Goal: Task Accomplishment & Management: Complete application form

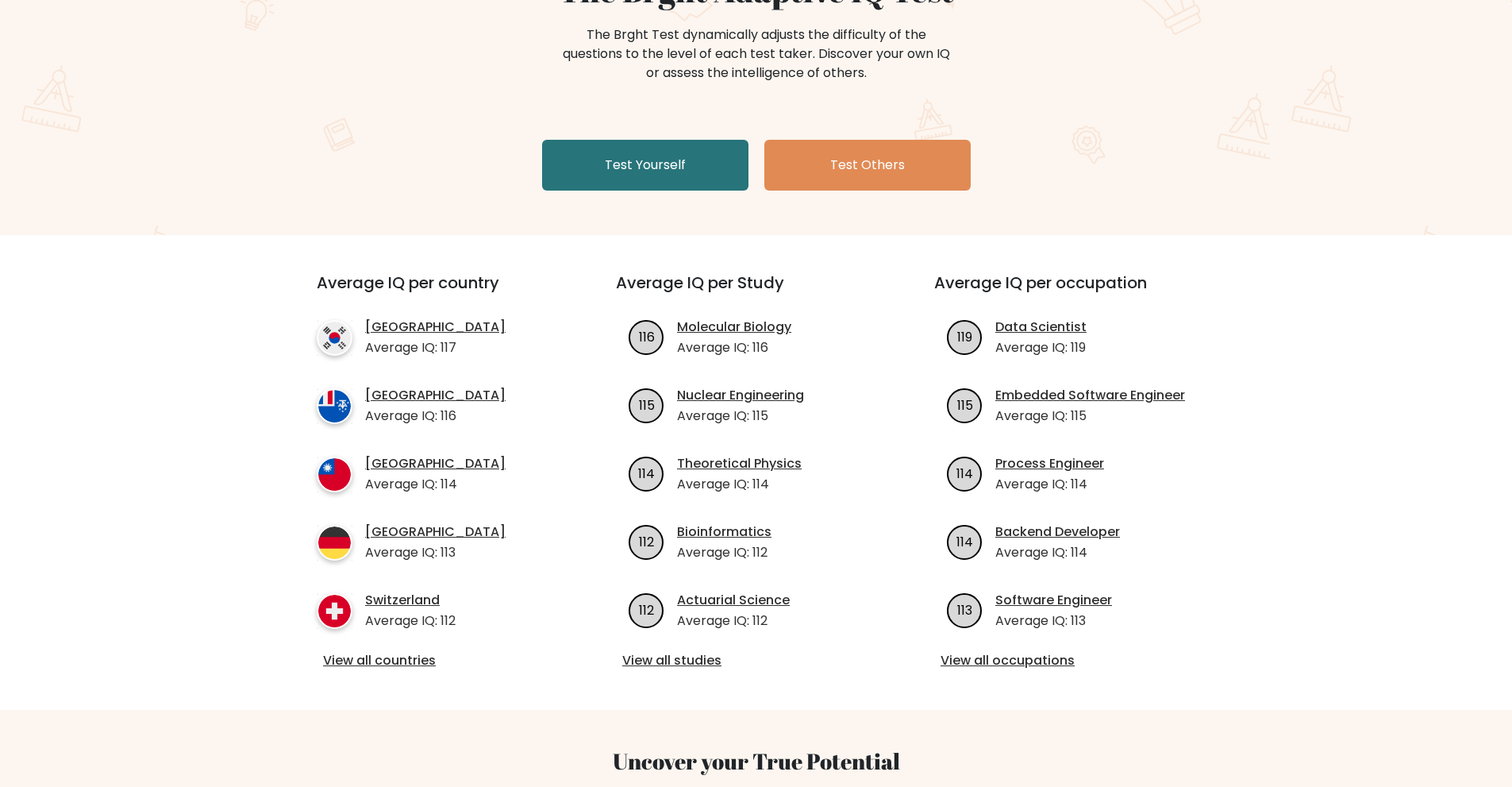
scroll to position [212, 0]
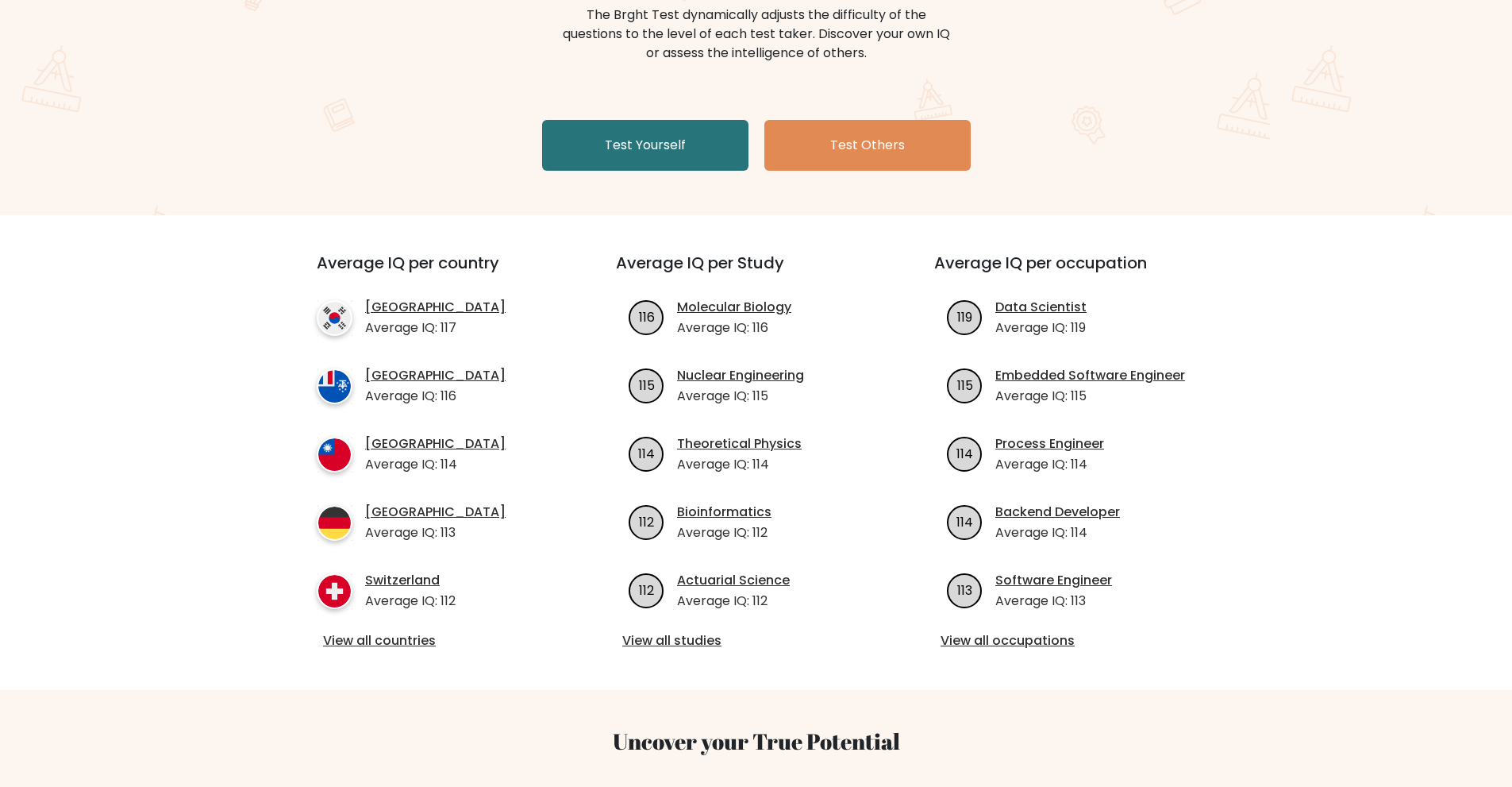
click at [729, 116] on div "The Brght Adaptive IQ Test The Brght Test dynamically adjusts the difficulty of…" at bounding box center [756, 64] width 794 height 225
click at [721, 119] on div "The Brght Adaptive IQ Test The Brght Test dynamically adjusts the difficulty of…" at bounding box center [756, 64] width 794 height 225
click at [720, 130] on link "Test Yourself" at bounding box center [645, 145] width 206 height 51
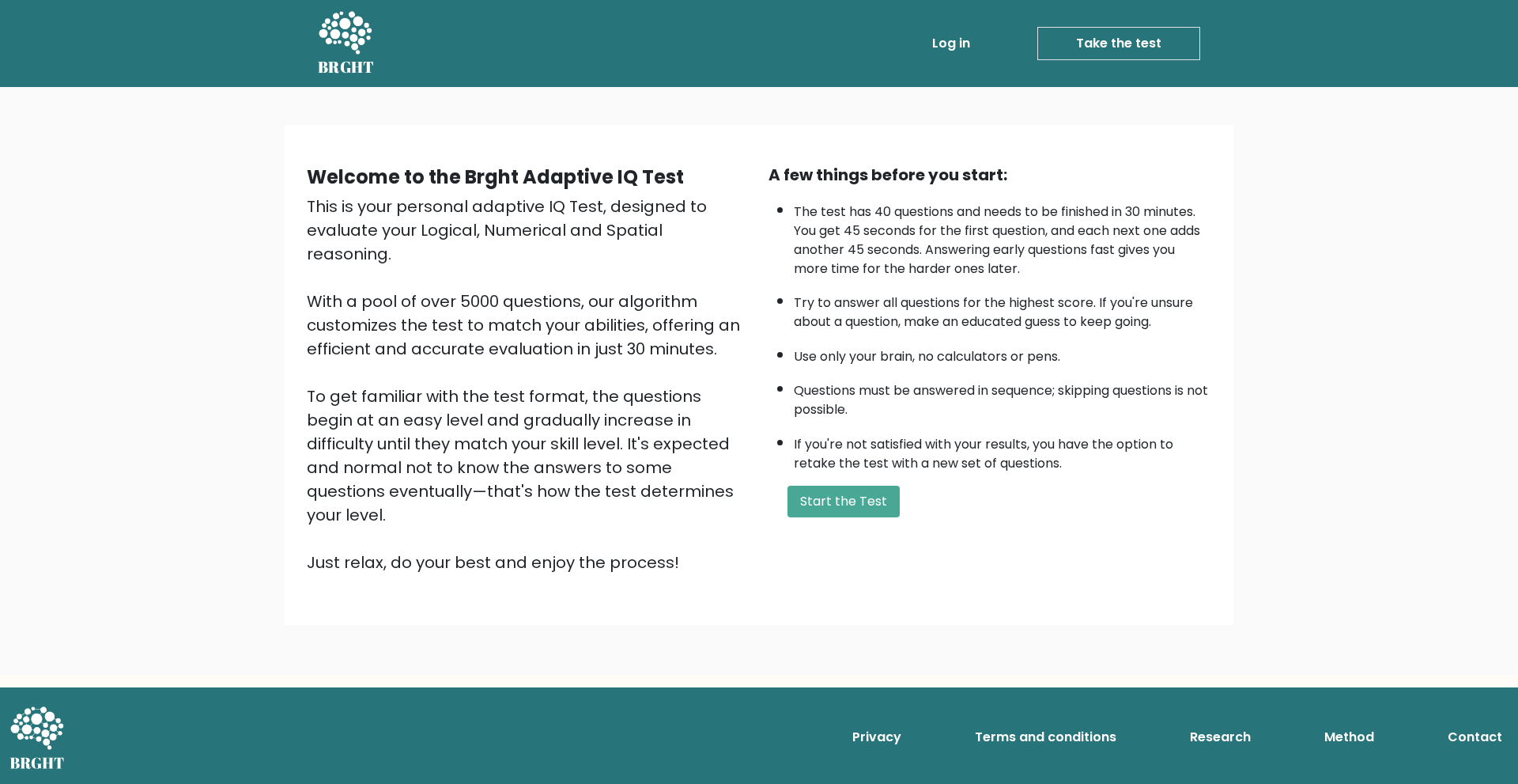
click at [864, 528] on div "Welcome to the Brght Adaptive IQ Test This is your personal adaptive IQ Test, d…" at bounding box center [759, 375] width 924 height 424
click at [864, 507] on button "Start the Test" at bounding box center [844, 501] width 113 height 32
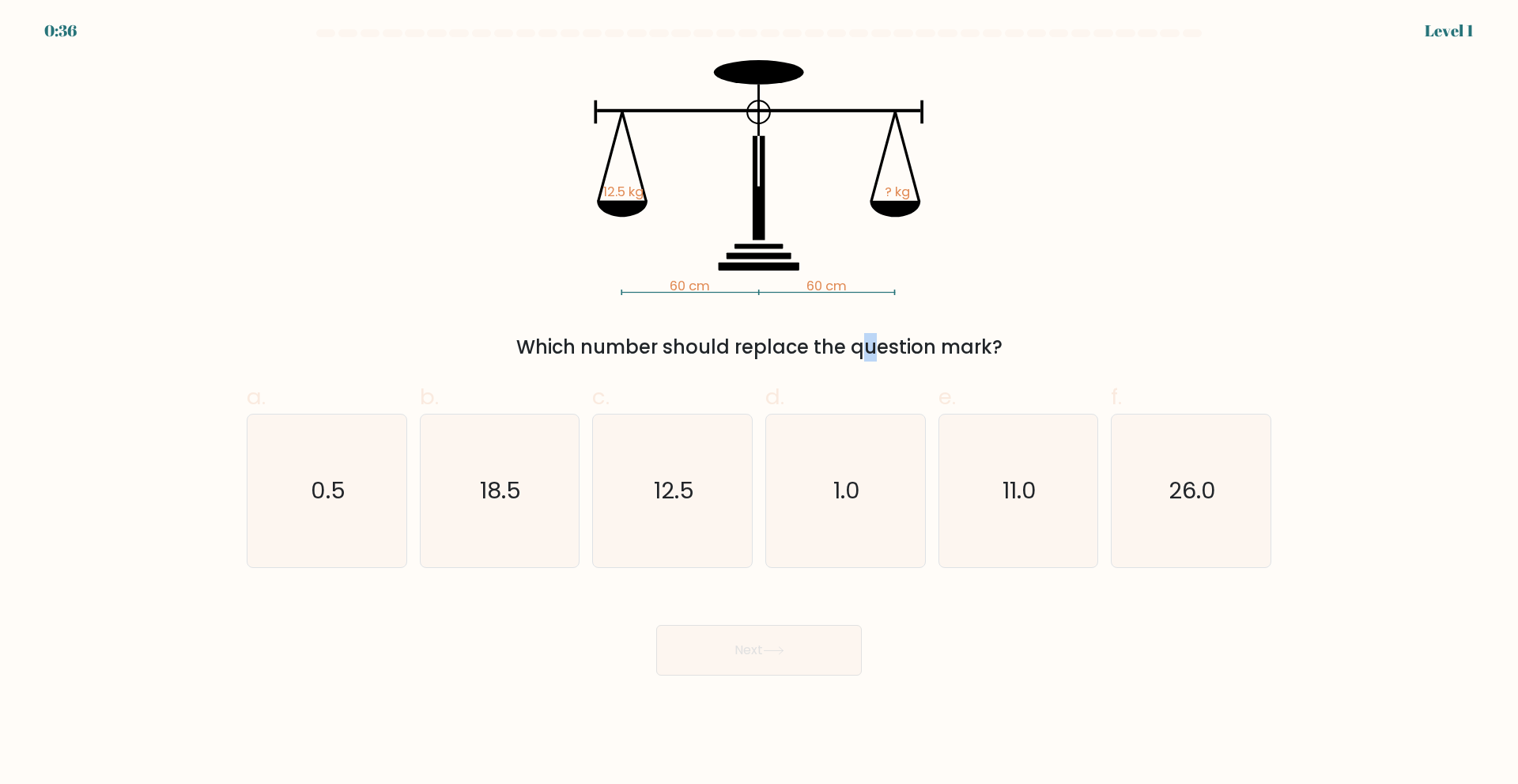
click at [731, 356] on div "Which number should replace the question mark?" at bounding box center [759, 348] width 1006 height 29
click at [702, 362] on form at bounding box center [759, 352] width 1518 height 646
click at [709, 482] on icon "12.5" at bounding box center [672, 490] width 152 height 152
click at [759, 403] on input "c. 12.5" at bounding box center [759, 397] width 1 height 11
radio input "true"
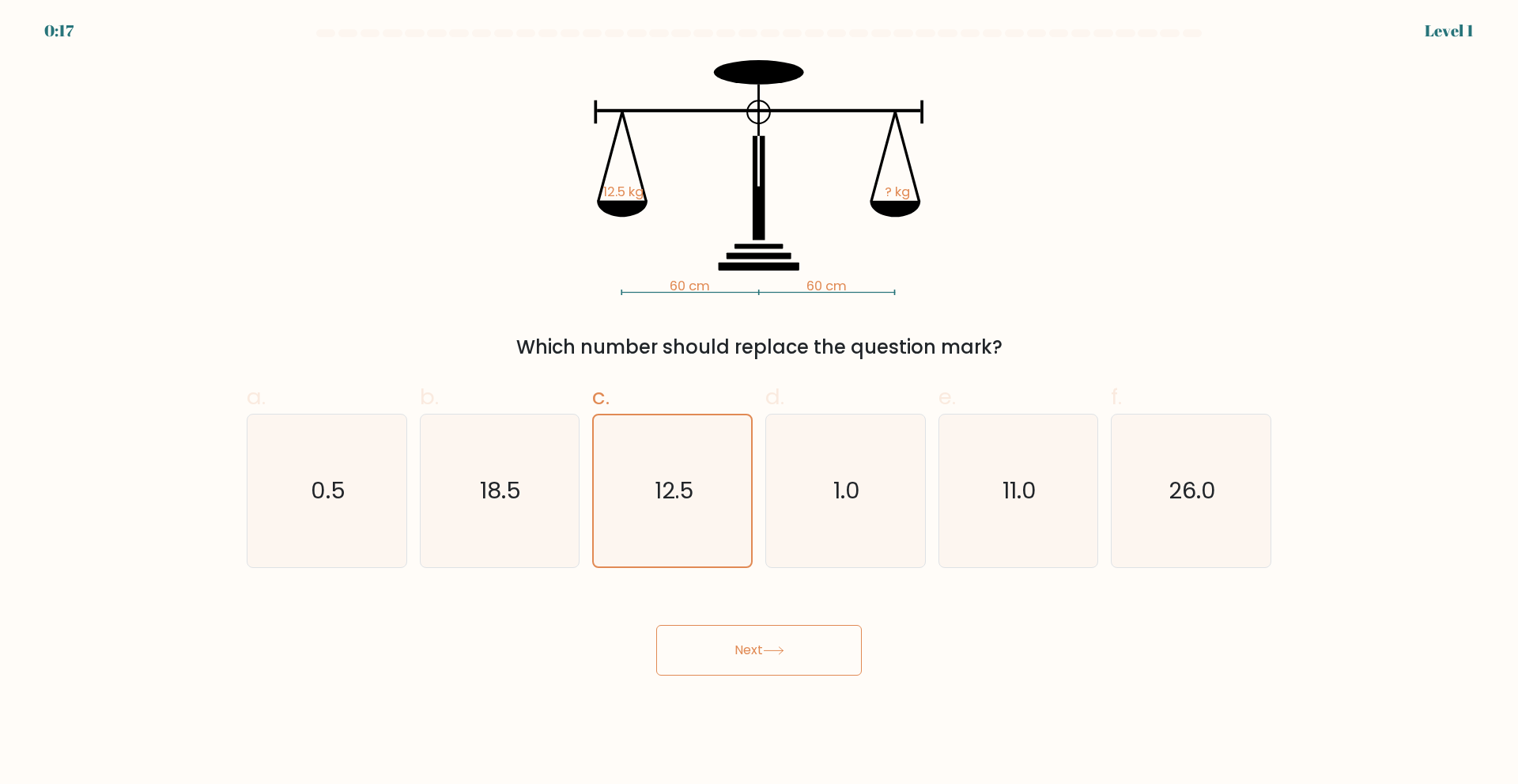
click at [783, 659] on button "Next" at bounding box center [758, 650] width 205 height 51
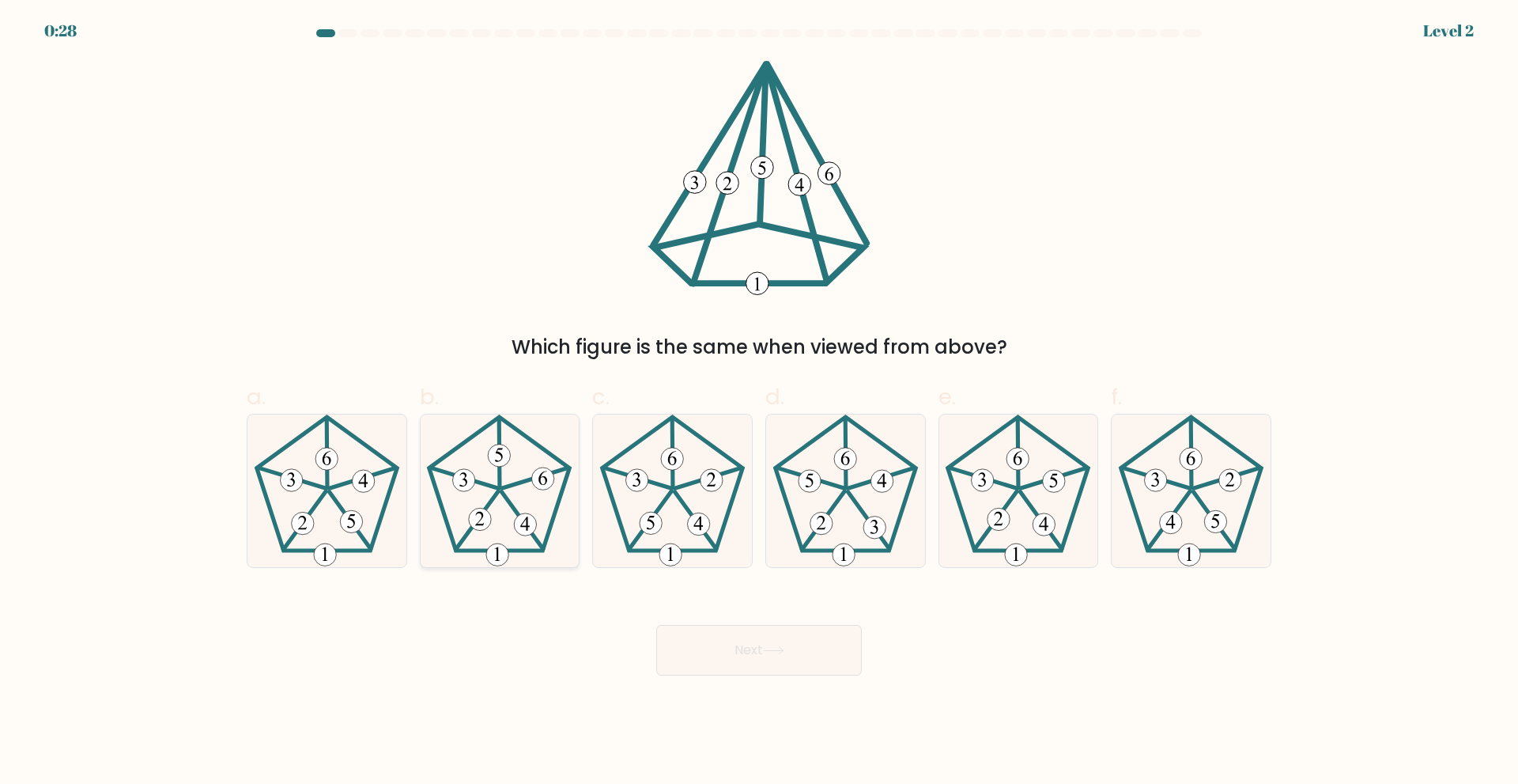
click at [480, 471] on icon at bounding box center [499, 490] width 152 height 152
click at [759, 403] on input "b." at bounding box center [759, 397] width 1 height 11
radio input "true"
click at [815, 656] on button "Next" at bounding box center [758, 650] width 205 height 51
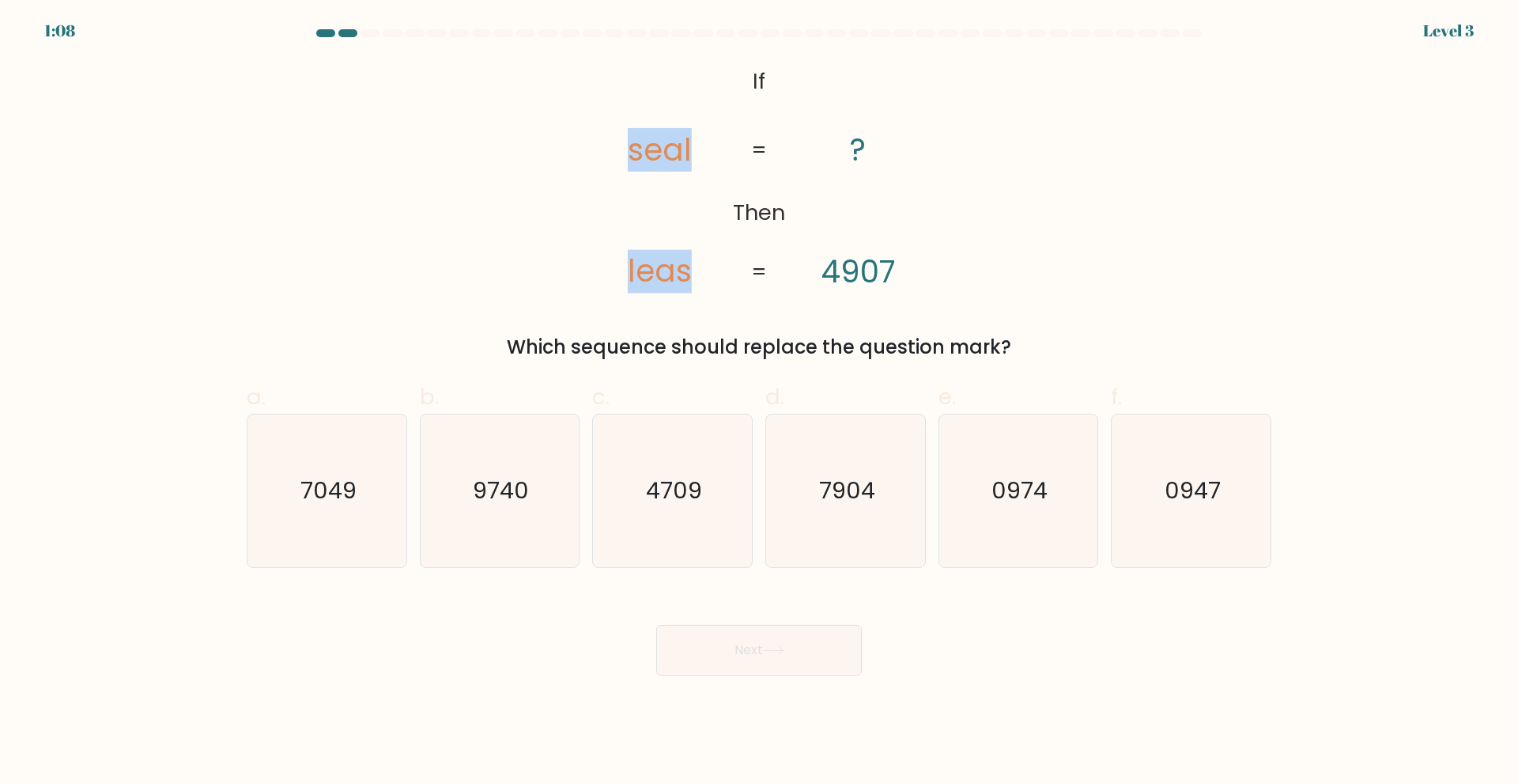
drag, startPoint x: 824, startPoint y: 148, endPoint x: 634, endPoint y: 180, distance: 192.7
click at [634, 180] on icon "@import url('https://fonts.googleapis.com/css?family=Abril+Fatface:400,100,100i…" at bounding box center [759, 177] width 382 height 235
click at [623, 196] on icon "@import url('https://fonts.googleapis.com/css?family=Abril+Fatface:400,100,100i…" at bounding box center [759, 177] width 382 height 235
drag, startPoint x: 687, startPoint y: 171, endPoint x: 406, endPoint y: 242, distance: 289.8
click at [411, 241] on div "@import url('https://fonts.googleapis.com/css?family=Abril+Fatface:400,100,100i…" at bounding box center [759, 210] width 1044 height 301
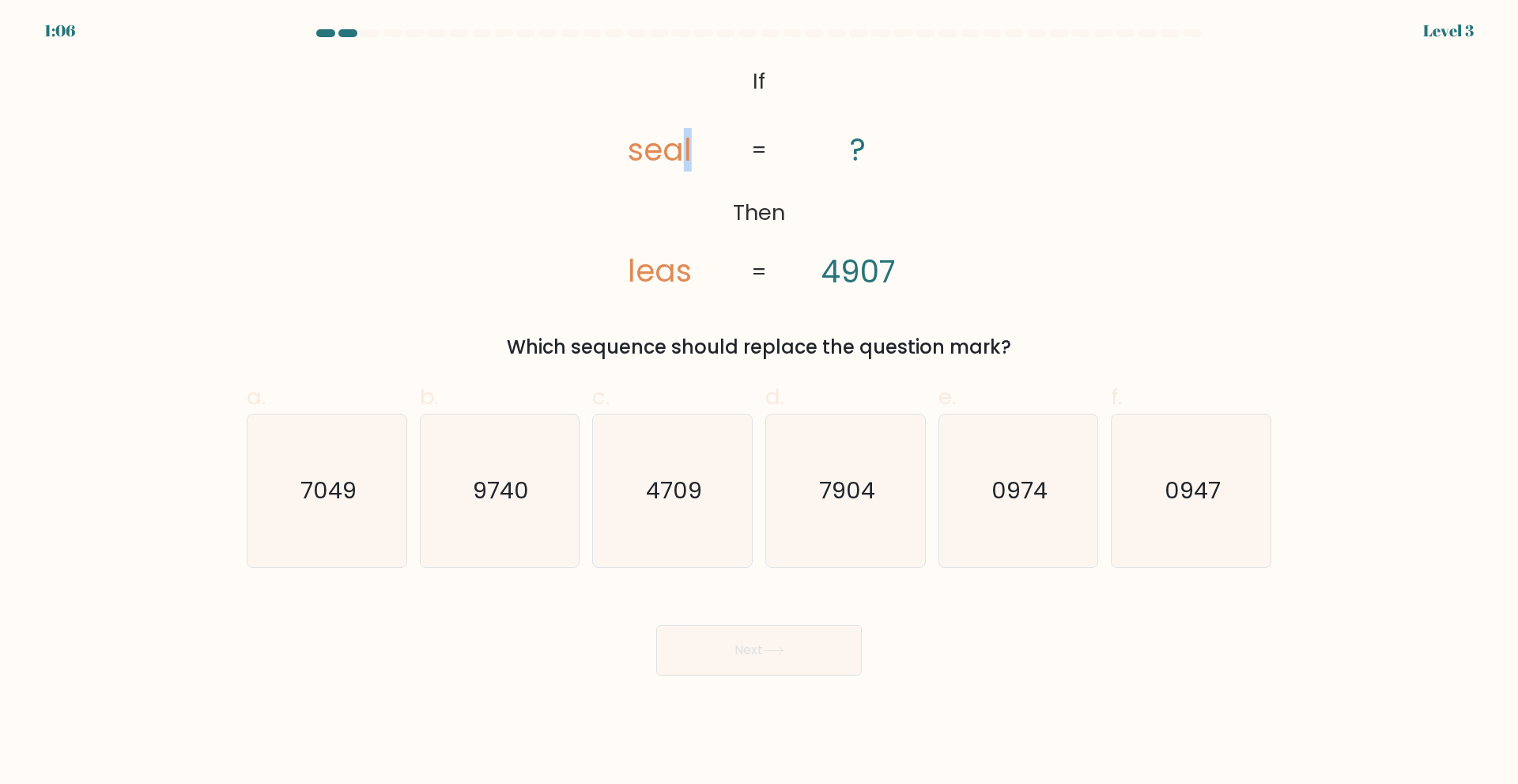
click at [459, 222] on div "@import url('https://fonts.googleapis.com/css?family=Abril+Fatface:400,100,100i…" at bounding box center [759, 210] width 1044 height 301
drag, startPoint x: 861, startPoint y: 159, endPoint x: 746, endPoint y: 205, distance: 123.9
click at [746, 205] on icon "@import url('https://fonts.googleapis.com/css?family=Abril+Fatface:400,100,100i…" at bounding box center [759, 177] width 382 height 235
click at [651, 259] on tspan "leas" at bounding box center [660, 271] width 65 height 43
click at [728, 533] on icon "4709" at bounding box center [672, 490] width 152 height 152
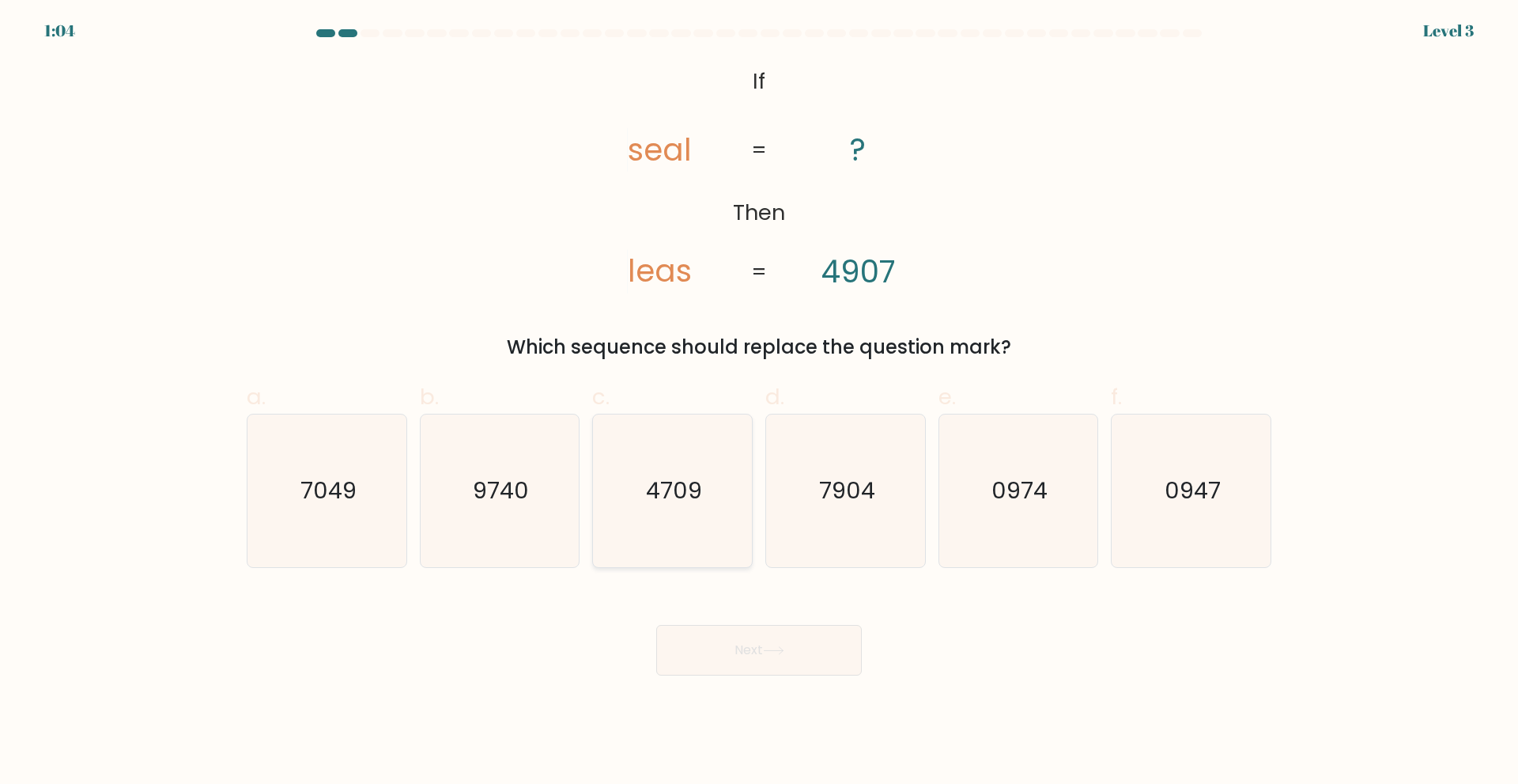
click at [759, 403] on input "c. 4709" at bounding box center [759, 397] width 1 height 11
radio input "true"
click at [1106, 630] on div "Next" at bounding box center [759, 631] width 1044 height 89
click at [1160, 520] on icon "0947" at bounding box center [1191, 490] width 152 height 152
click at [760, 403] on input "f. 0947" at bounding box center [759, 397] width 1 height 11
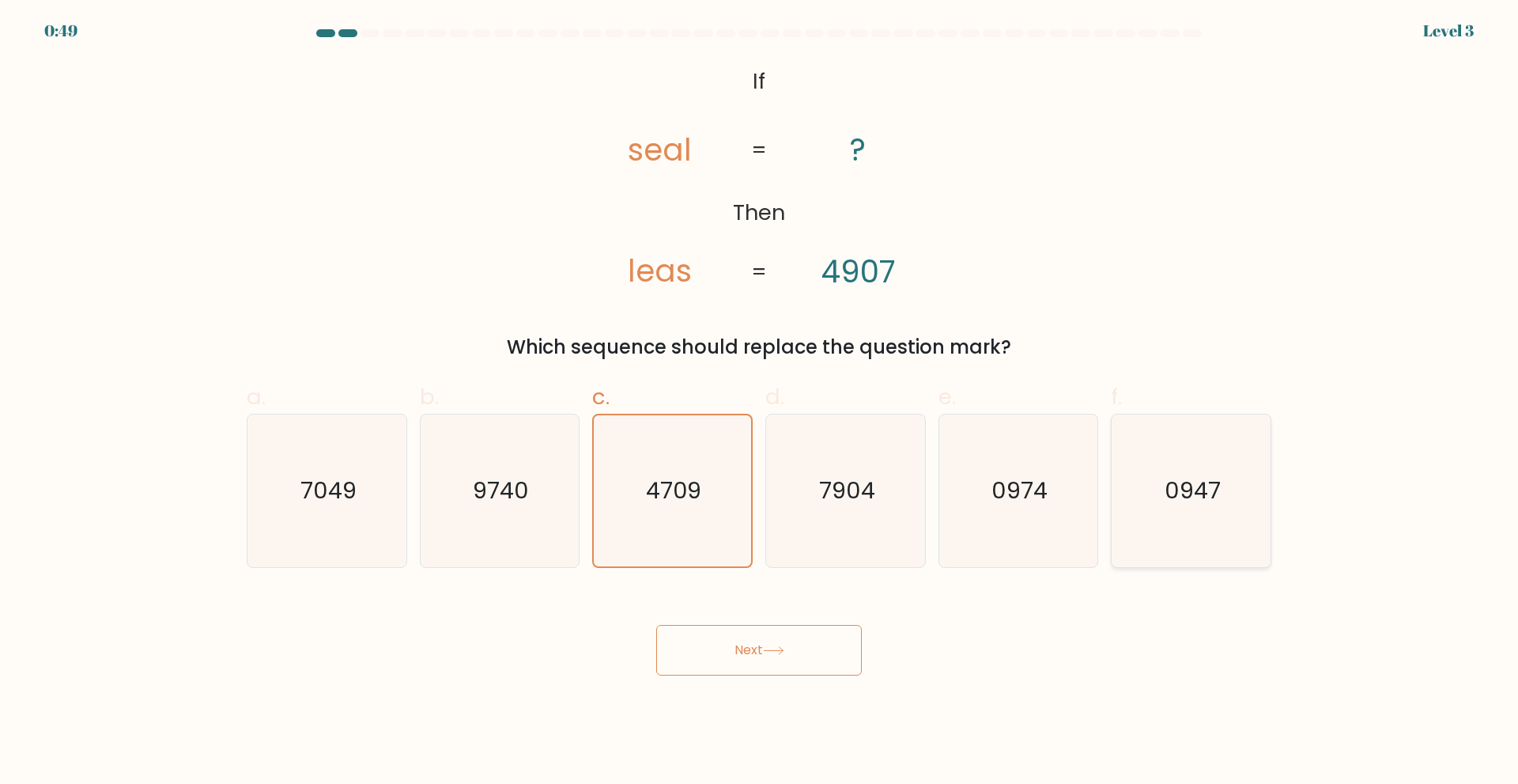
radio input "true"
click at [813, 647] on button "Next" at bounding box center [758, 650] width 205 height 51
